Goal: Subscribe to service/newsletter

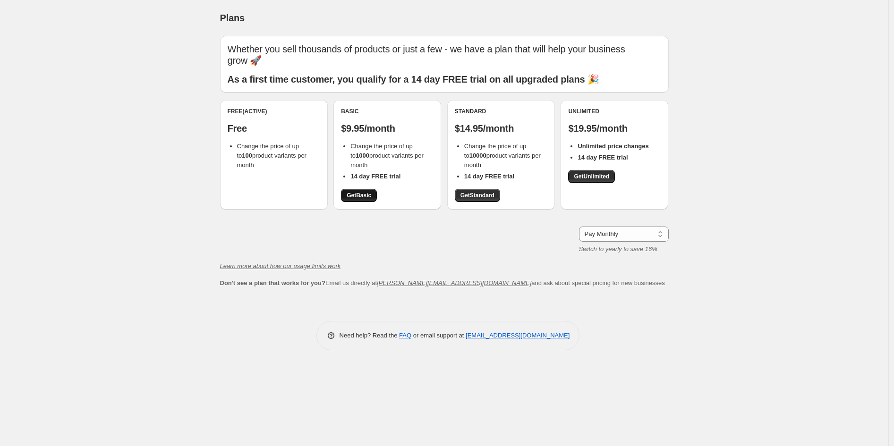
click at [364, 196] on span "Get Basic" at bounding box center [359, 196] width 25 height 8
